Goal: Task Accomplishment & Management: Use online tool/utility

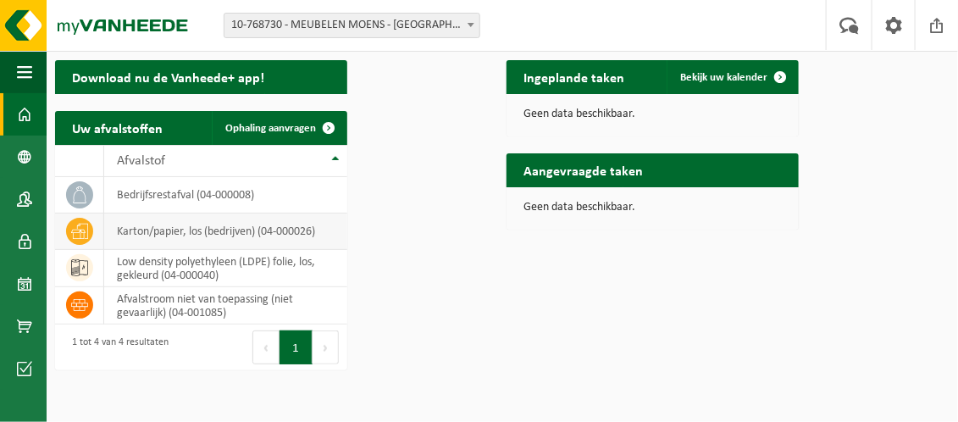
click at [127, 250] on td "karton/papier, los (bedrijven) (04-000026)" at bounding box center [225, 231] width 243 height 36
click at [316, 134] on span "Ophaling aanvragen" at bounding box center [270, 128] width 91 height 11
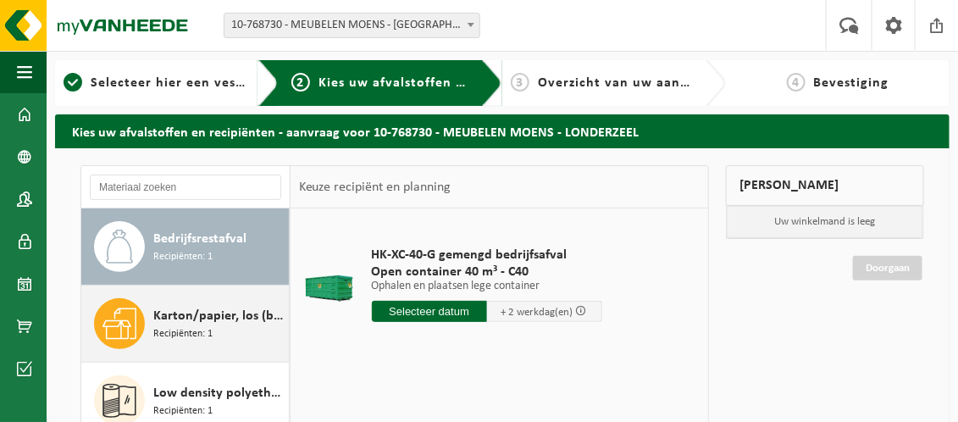
click at [153, 326] on span "Karton/papier, los (bedrijven)" at bounding box center [218, 316] width 131 height 20
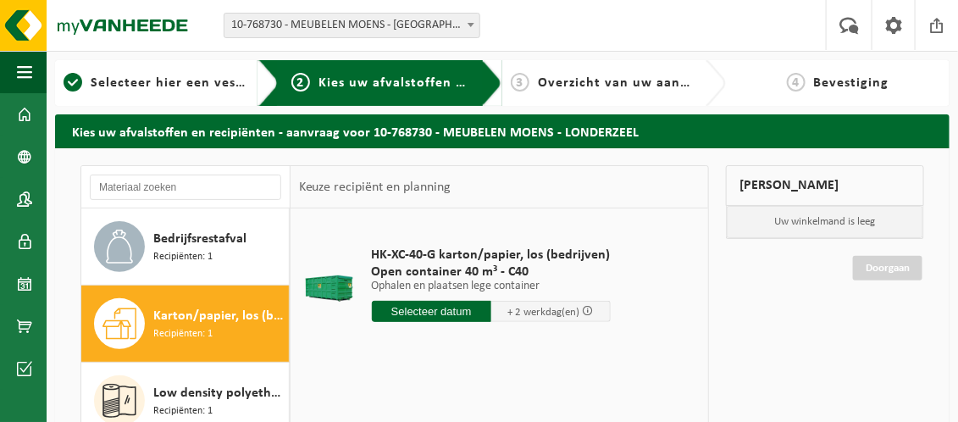
scroll to position [85, 0]
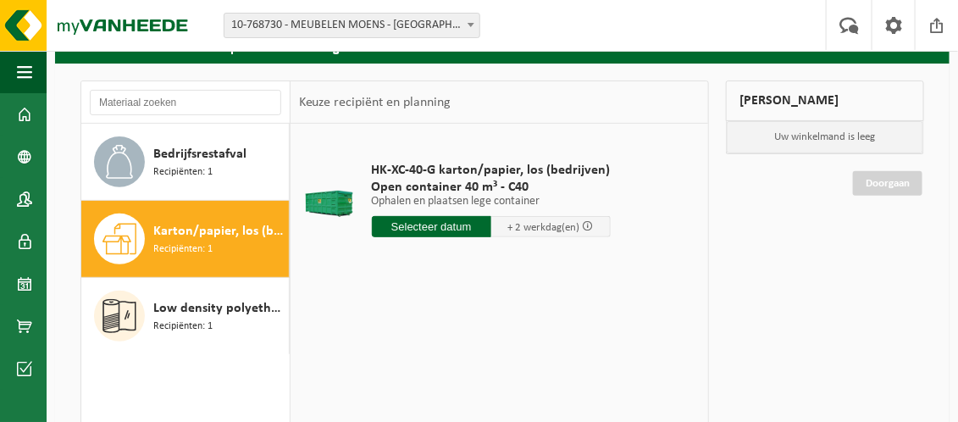
click at [463, 237] on input "text" at bounding box center [431, 226] width 119 height 21
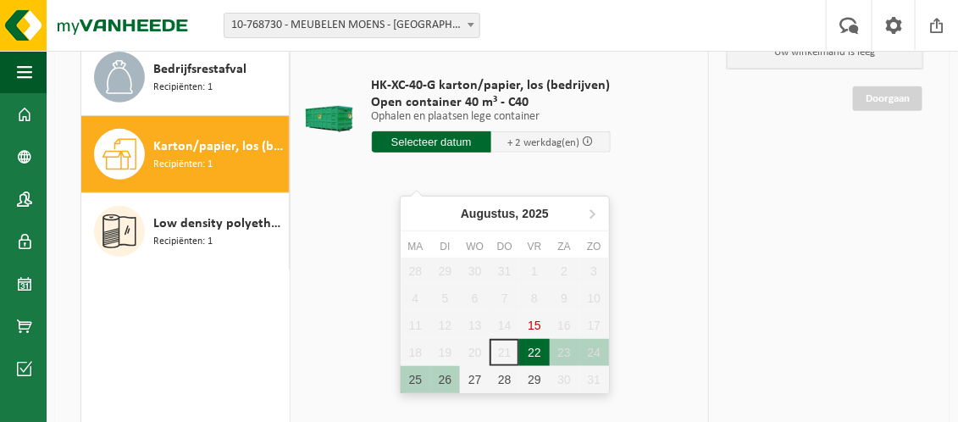
click at [534, 351] on div "22" at bounding box center [534, 352] width 30 height 27
type input "Van 2025-08-22"
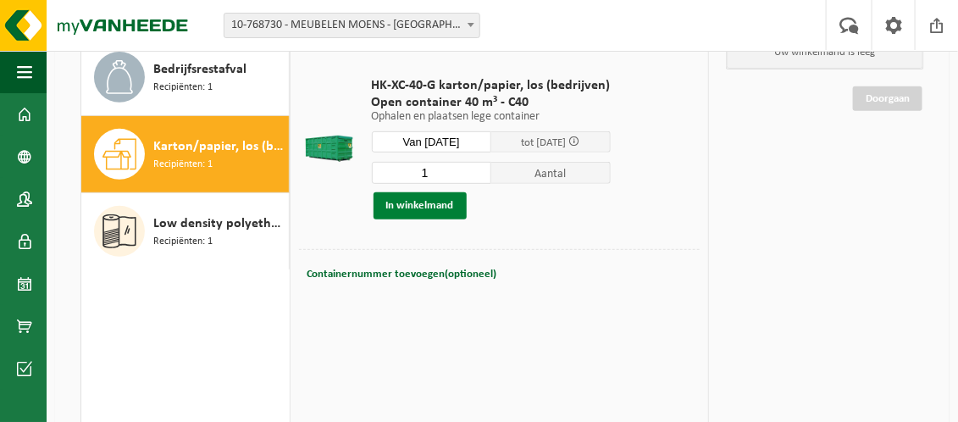
click at [455, 219] on button "In winkelmand" at bounding box center [420, 205] width 93 height 27
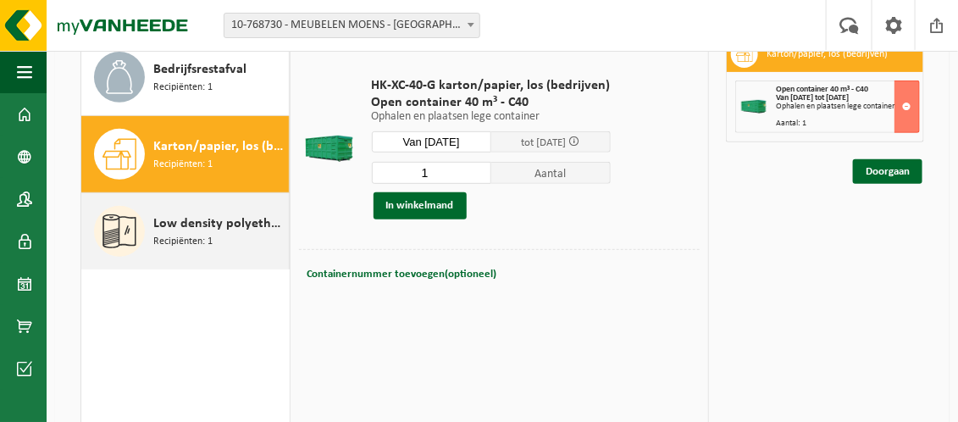
click at [153, 223] on span "Low density polyethyleen (LDPE) folie, los, gekleurd" at bounding box center [218, 223] width 131 height 20
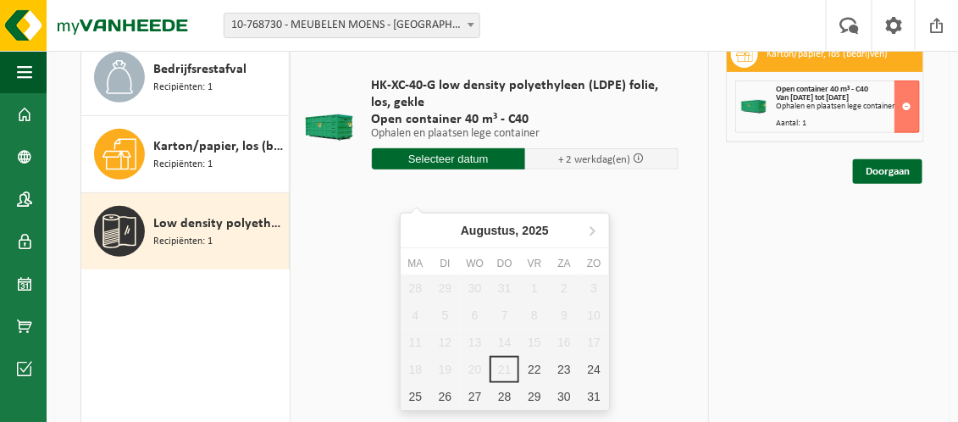
click at [435, 169] on input "text" at bounding box center [448, 158] width 153 height 21
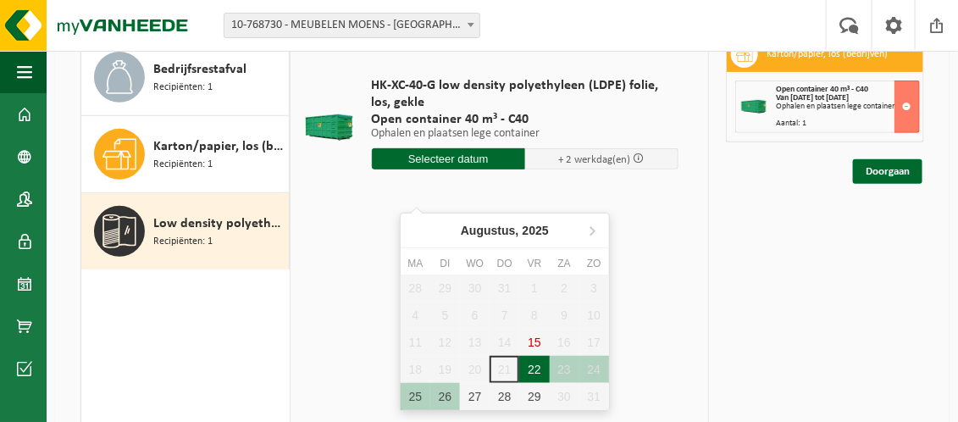
click at [529, 370] on div "22" at bounding box center [534, 369] width 30 height 27
type input "Van 2025-08-22"
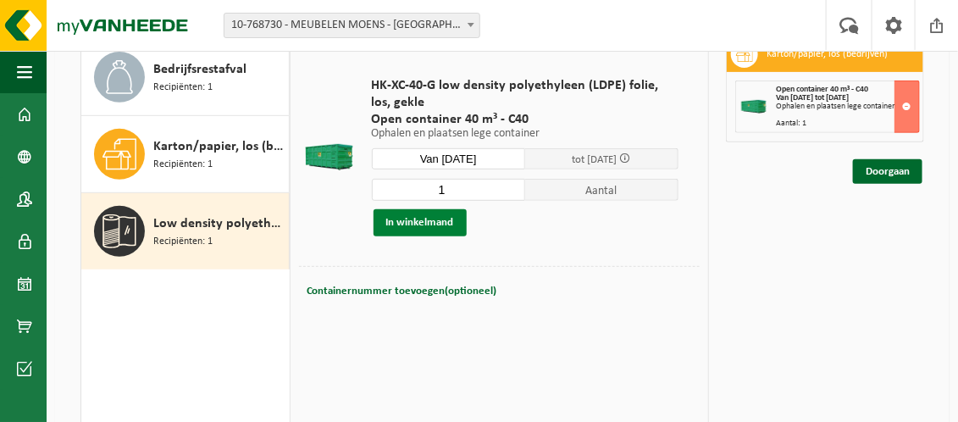
click at [441, 236] on button "In winkelmand" at bounding box center [420, 222] width 93 height 27
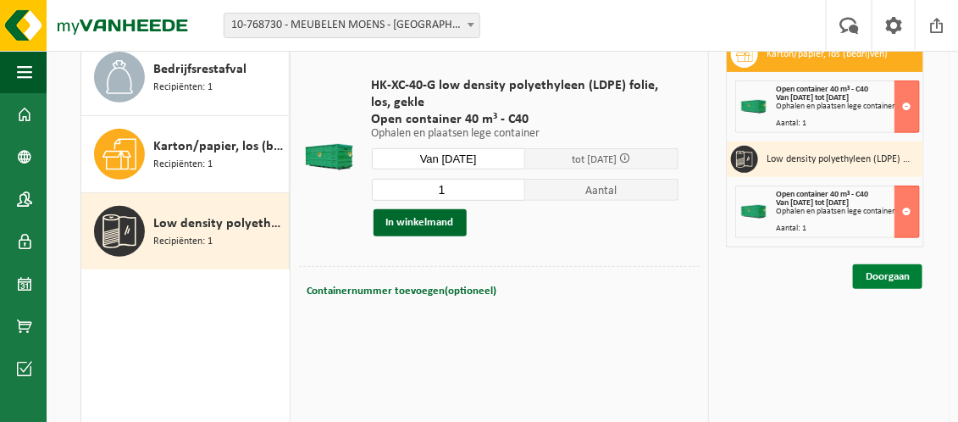
click at [876, 289] on link "Doorgaan" at bounding box center [887, 276] width 69 height 25
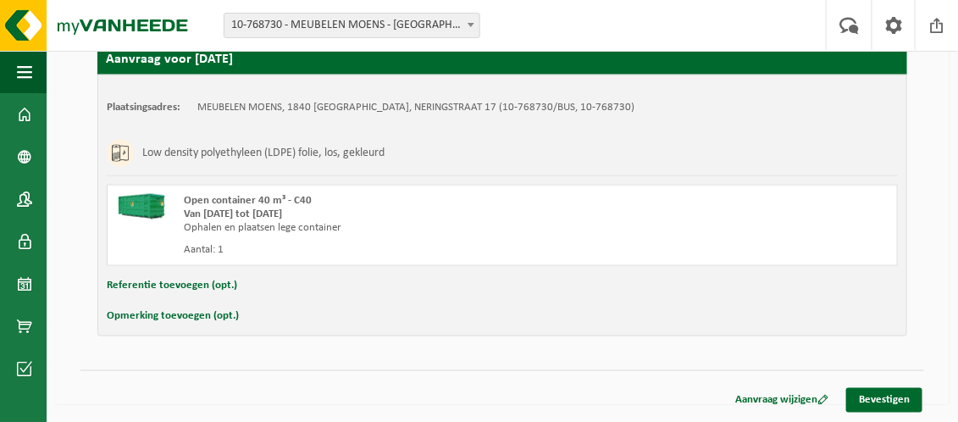
scroll to position [655, 0]
click at [864, 403] on link "Bevestigen" at bounding box center [884, 400] width 76 height 25
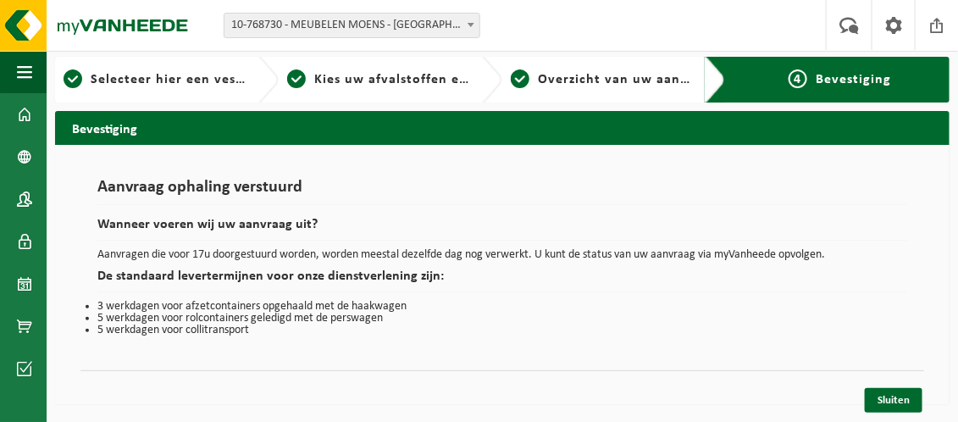
scroll to position [47, 0]
click at [888, 396] on link "Sluiten" at bounding box center [894, 400] width 58 height 25
